Goal: Use online tool/utility

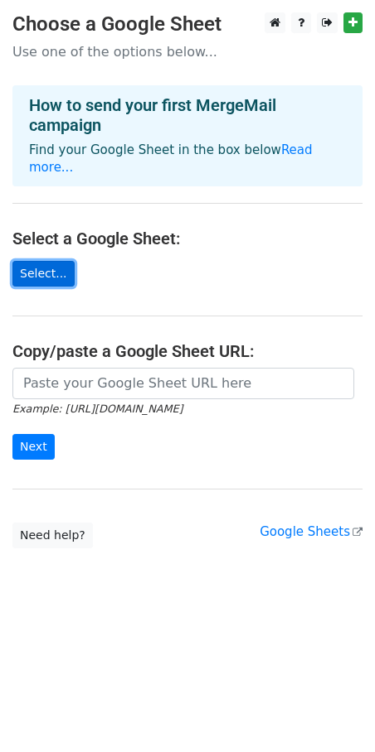
click at [58, 273] on link "Select..." at bounding box center [43, 274] width 62 height 26
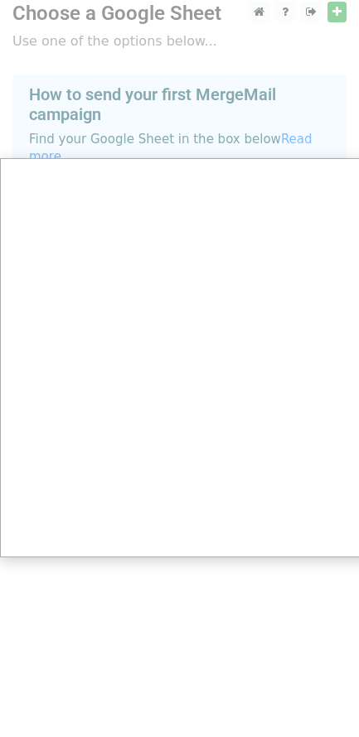
scroll to position [14, 0]
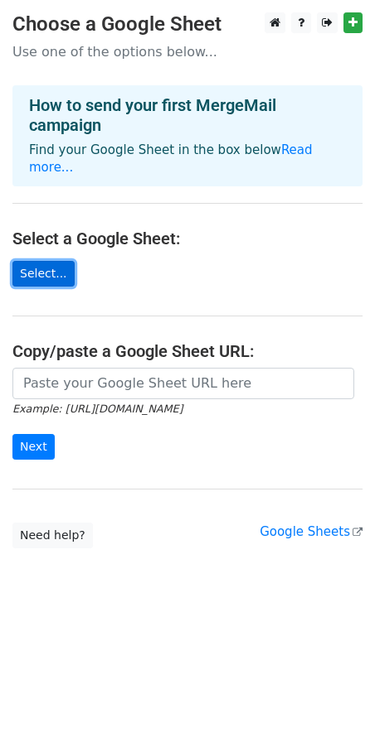
click at [46, 273] on link "Select..." at bounding box center [43, 274] width 62 height 26
